Goal: Browse casually

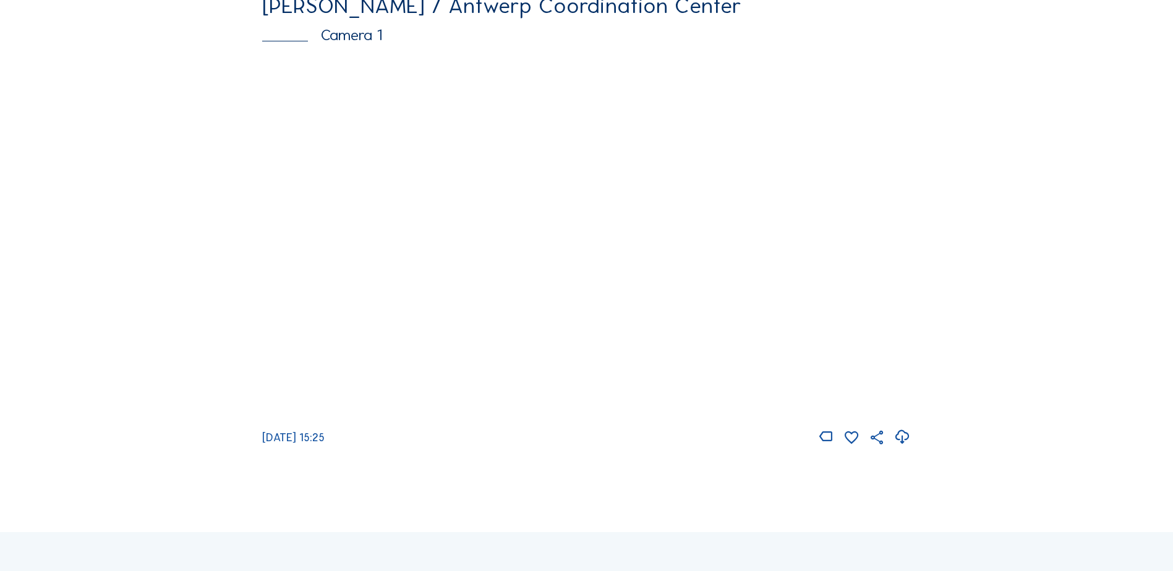
scroll to position [186, 0]
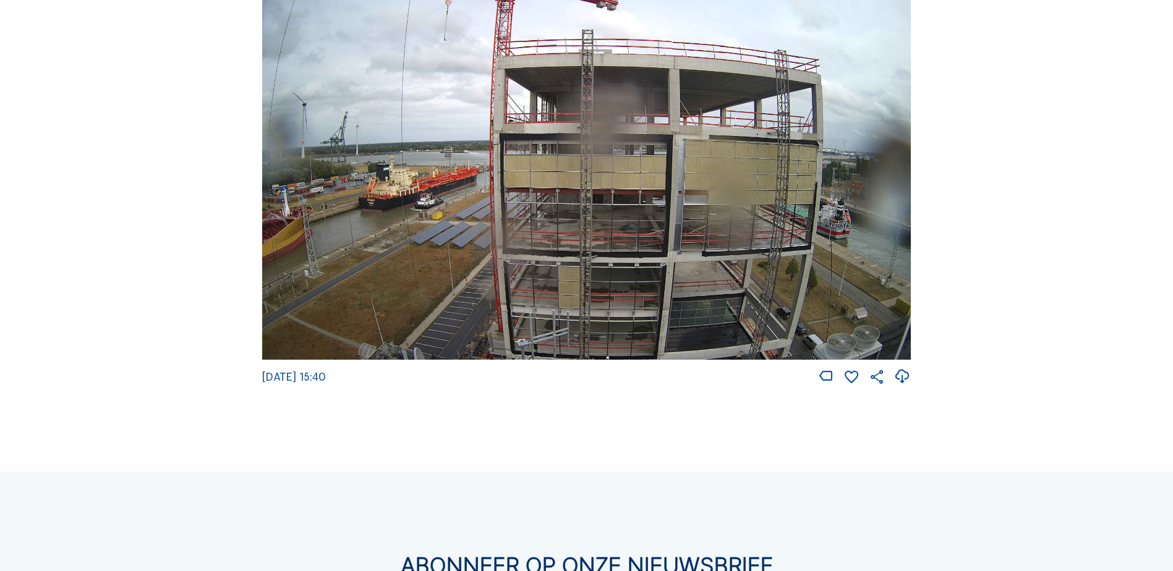
click at [716, 280] on img at bounding box center [586, 177] width 649 height 365
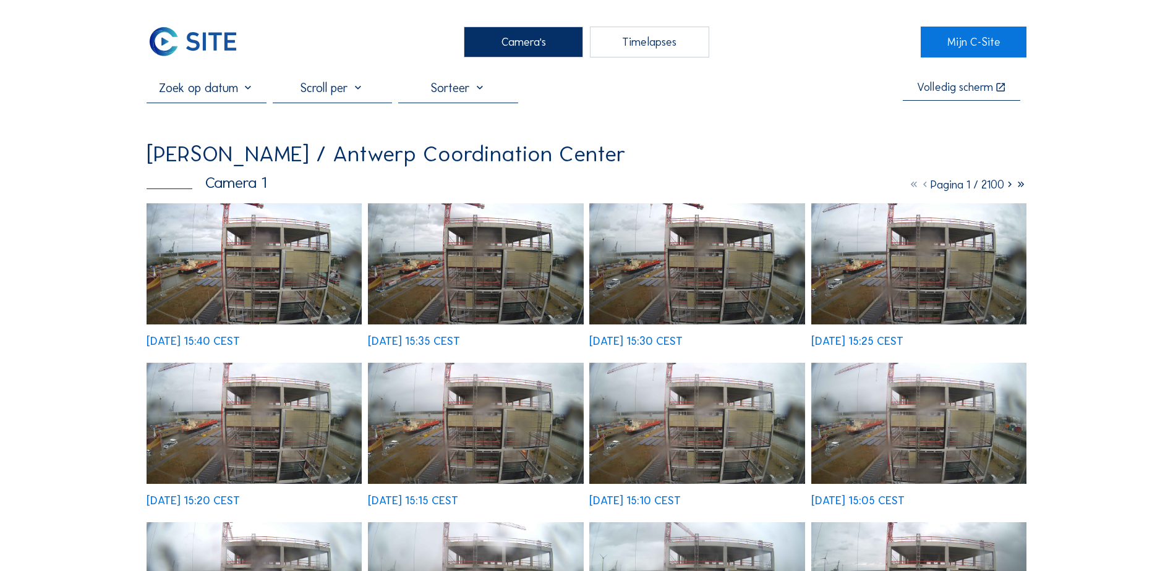
click at [294, 270] on img at bounding box center [254, 263] width 215 height 121
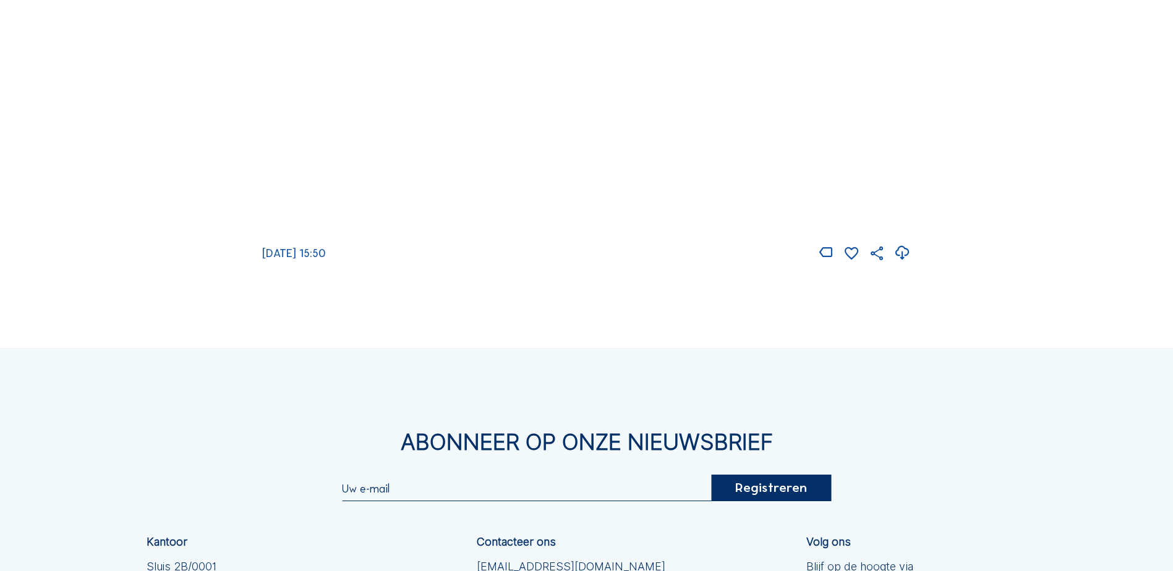
scroll to position [62, 0]
